Goal: Navigation & Orientation: Find specific page/section

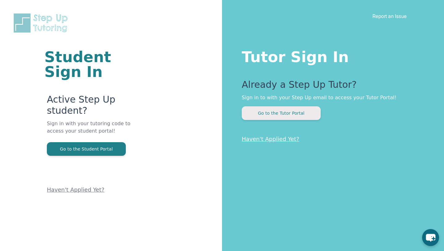
click at [271, 116] on button "Go to the Tutor Portal" at bounding box center [281, 113] width 79 height 14
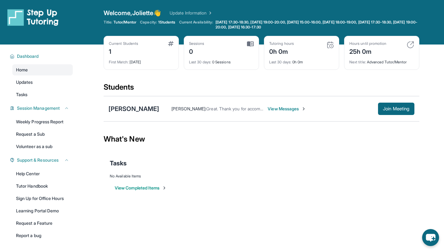
click at [284, 108] on span "View Messages" at bounding box center [287, 109] width 39 height 6
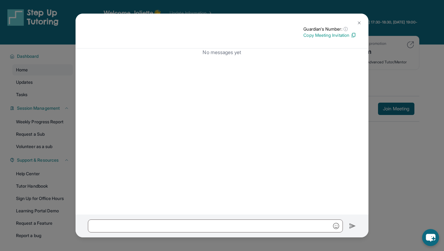
click at [319, 35] on p "Copy Meeting Invitation" at bounding box center [330, 35] width 53 height 6
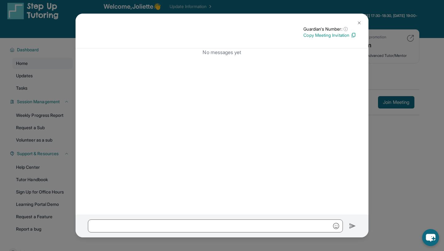
scroll to position [44, 0]
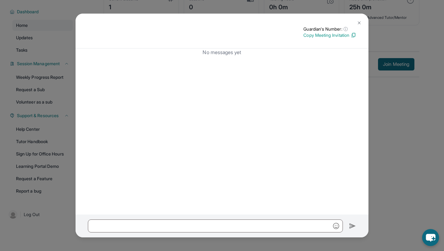
click at [359, 23] on img at bounding box center [359, 22] width 5 height 5
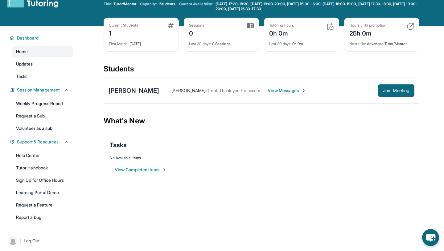
scroll to position [17, 0]
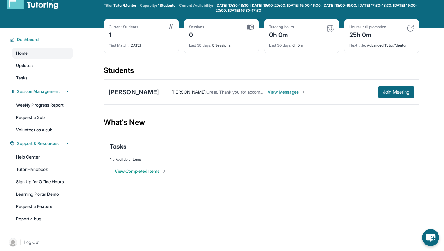
click at [156, 169] on button "View Completed Items" at bounding box center [141, 171] width 52 height 6
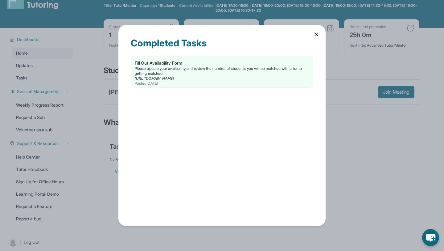
click at [318, 37] on div "Completed Tasks Fill Out Availability Form Please update your availability and …" at bounding box center [222, 125] width 207 height 201
click at [314, 33] on icon at bounding box center [317, 34] width 6 height 6
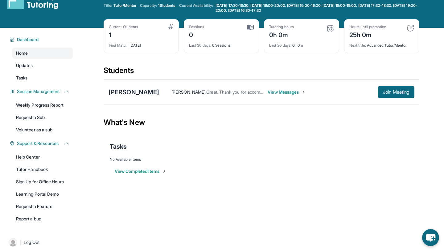
scroll to position [0, 0]
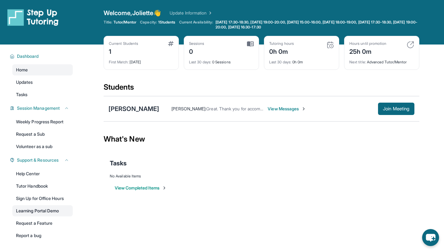
click at [44, 206] on link "Learning Portal Demo" at bounding box center [42, 210] width 60 height 11
click at [34, 96] on link "Tasks" at bounding box center [42, 94] width 60 height 11
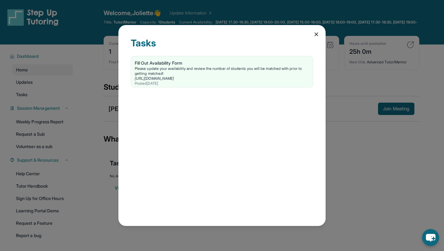
click at [316, 34] on icon at bounding box center [316, 34] width 3 height 3
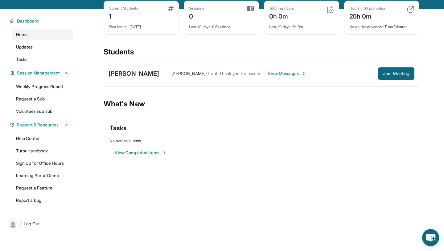
scroll to position [44, 0]
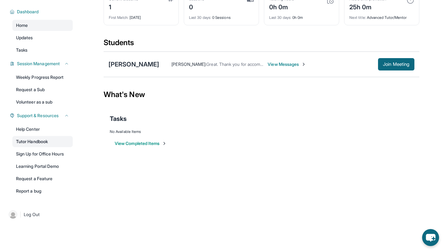
click at [38, 144] on link "Tutor Handbook" at bounding box center [42, 141] width 60 height 11
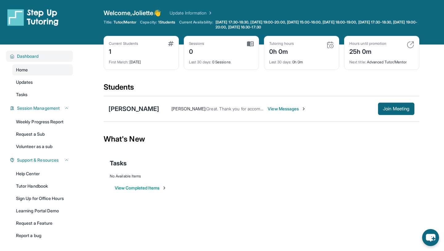
click at [28, 52] on div "Dashboard" at bounding box center [39, 56] width 67 height 11
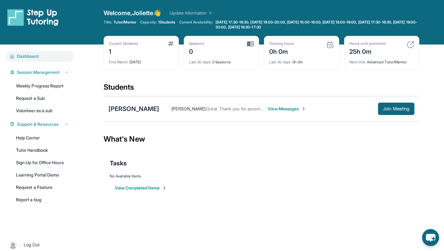
click at [31, 57] on span "Dashboard" at bounding box center [28, 56] width 22 height 6
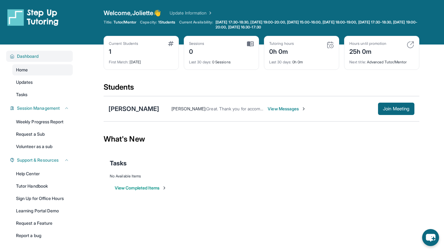
click at [31, 57] on span "Dashboard" at bounding box center [28, 56] width 22 height 6
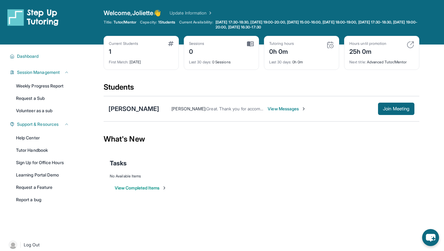
click at [41, 21] on img at bounding box center [32, 17] width 51 height 17
click at [29, 55] on span "Dashboard" at bounding box center [28, 56] width 22 height 6
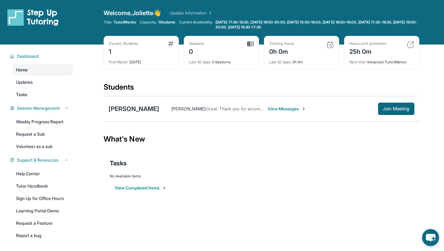
click at [32, 69] on link "Home" at bounding box center [42, 69] width 60 height 11
click at [31, 85] on span "Updates" at bounding box center [24, 82] width 17 height 6
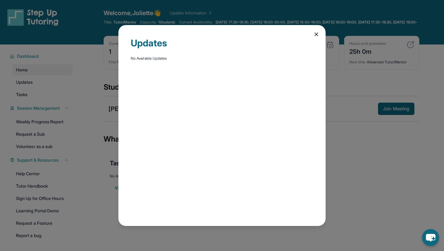
click at [317, 31] on div "Updates No Available Updates" at bounding box center [222, 125] width 207 height 201
click at [314, 33] on icon at bounding box center [317, 34] width 6 height 6
